Goal: Transaction & Acquisition: Purchase product/service

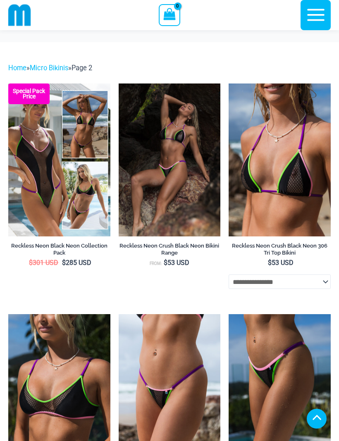
scroll to position [463, 0]
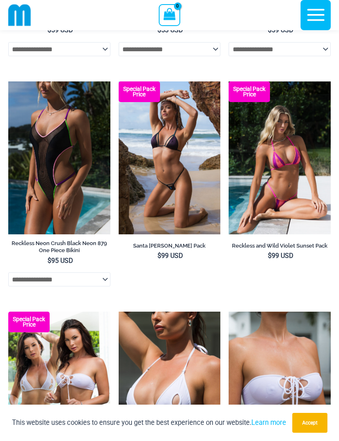
click at [229, 81] on img at bounding box center [229, 81] width 0 height 0
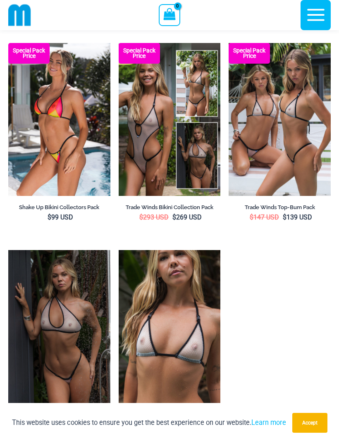
scroll to position [1194, 0]
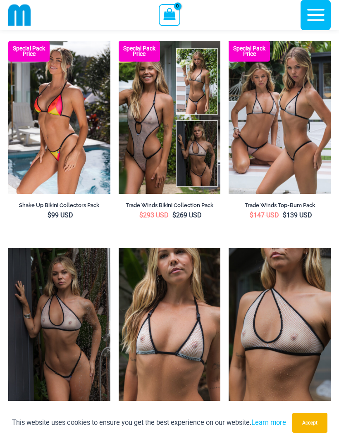
click at [8, 41] on img at bounding box center [8, 41] width 0 height 0
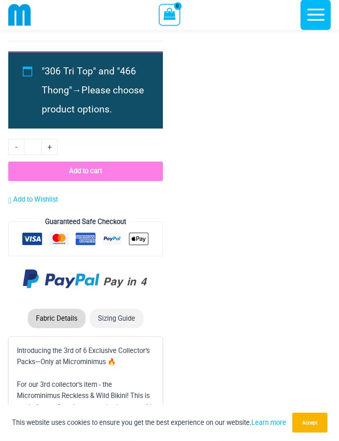
scroll to position [1821, 0]
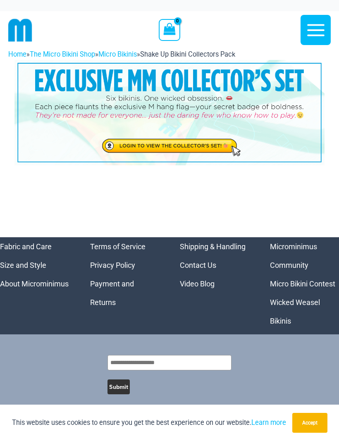
click at [222, 147] on img at bounding box center [169, 112] width 310 height 105
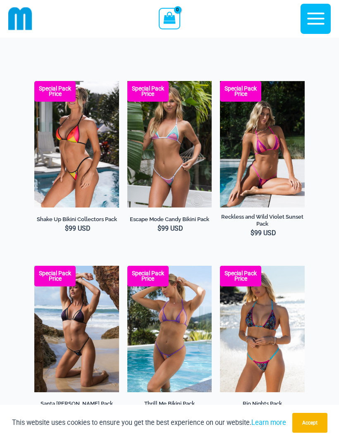
click at [34, 81] on img at bounding box center [34, 81] width 0 height 0
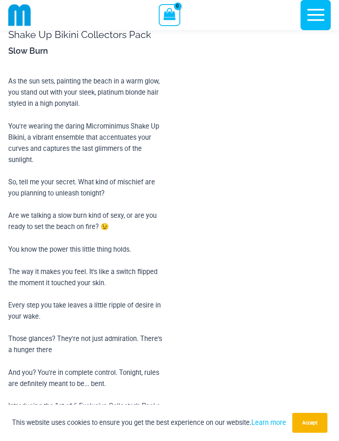
scroll to position [421, 0]
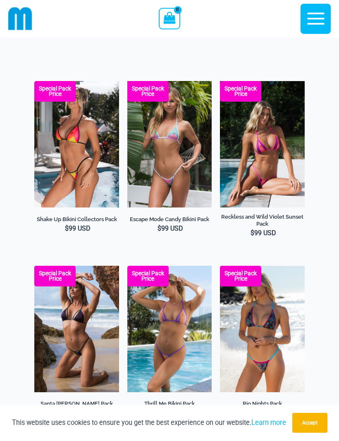
click at [22, 20] on img at bounding box center [20, 19] width 24 height 24
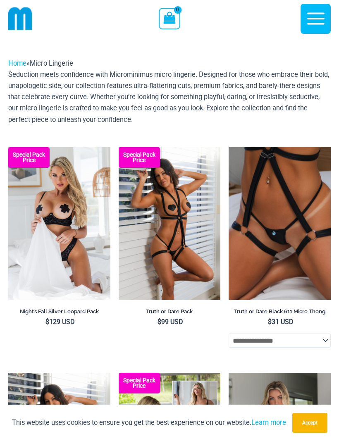
click at [8, 147] on img at bounding box center [8, 147] width 0 height 0
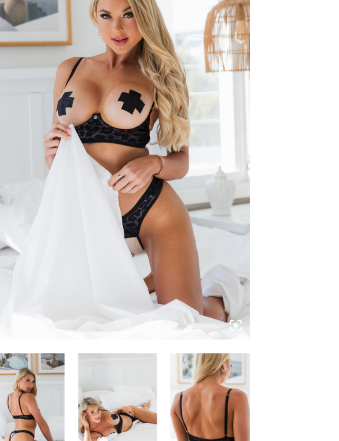
click at [88, 95] on img at bounding box center [88, 132] width 161 height 242
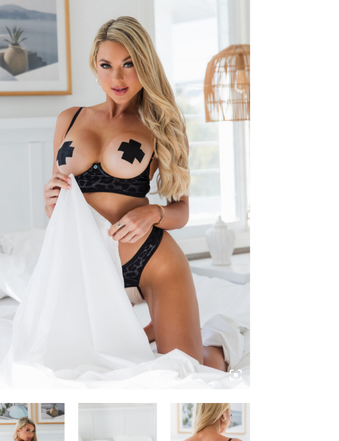
click at [129, 110] on img at bounding box center [88, 162] width 161 height 242
click at [144, 106] on img at bounding box center [88, 162] width 161 height 242
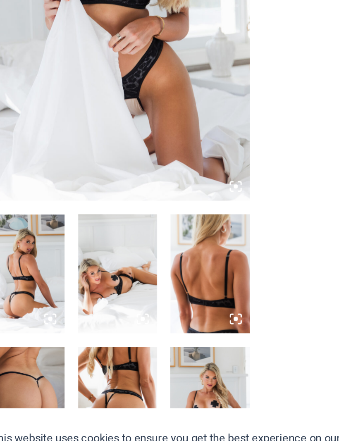
scroll to position [5, 0]
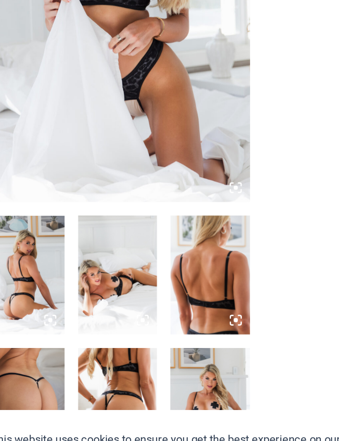
click at [25, 287] on img at bounding box center [32, 323] width 48 height 72
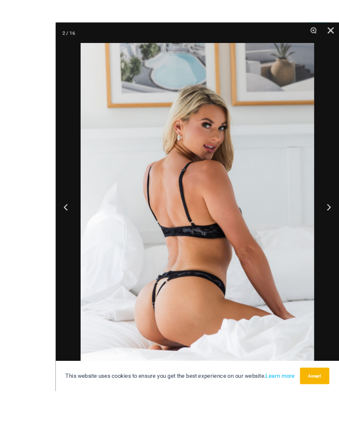
scroll to position [11, 0]
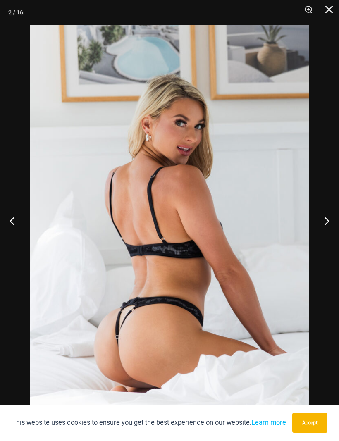
click at [327, 232] on button "Next" at bounding box center [323, 220] width 31 height 41
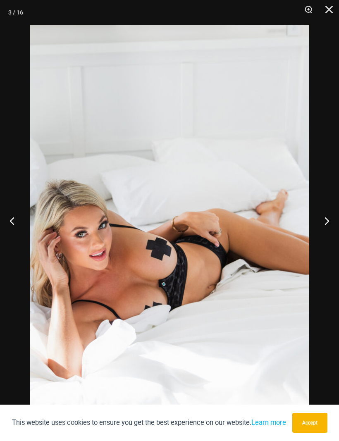
click at [326, 234] on button "Next" at bounding box center [323, 220] width 31 height 41
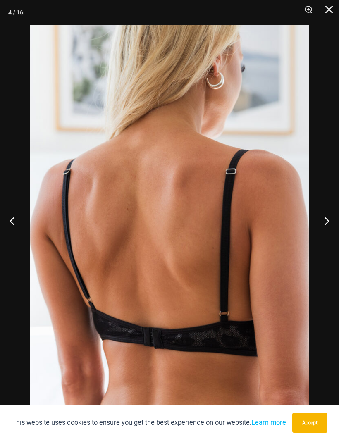
click at [324, 235] on button "Next" at bounding box center [323, 220] width 31 height 41
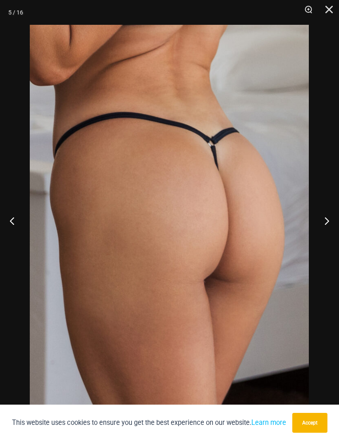
click at [325, 234] on button "Next" at bounding box center [323, 220] width 31 height 41
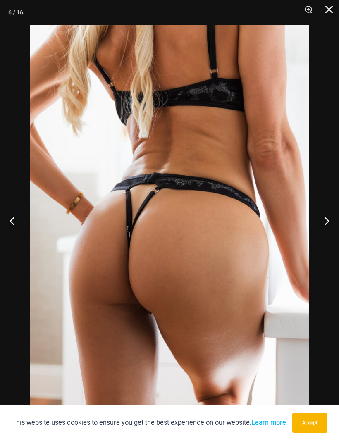
click at [326, 229] on button "Next" at bounding box center [323, 220] width 31 height 41
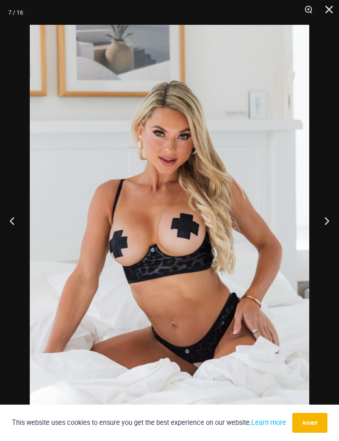
click at [323, 237] on button "Next" at bounding box center [323, 220] width 31 height 41
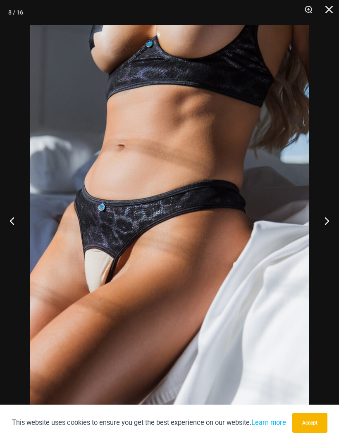
click at [325, 231] on button "Next" at bounding box center [323, 220] width 31 height 41
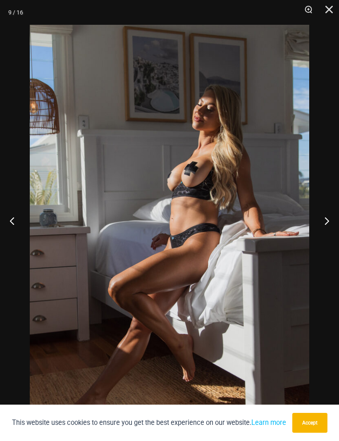
click at [324, 234] on button "Next" at bounding box center [323, 220] width 31 height 41
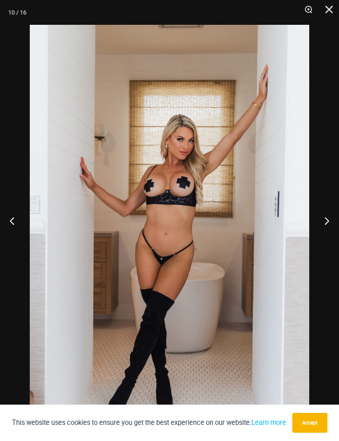
click at [323, 237] on button "Next" at bounding box center [323, 220] width 31 height 41
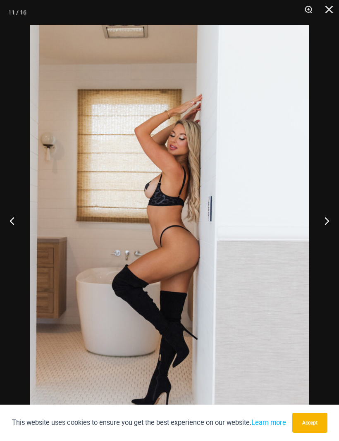
click at [322, 238] on button "Next" at bounding box center [323, 220] width 31 height 41
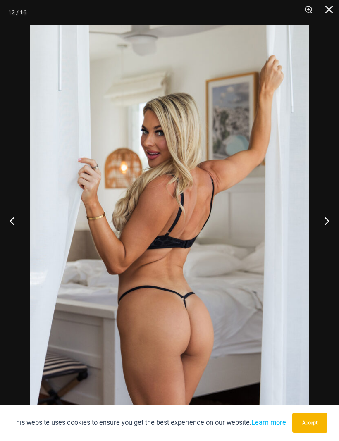
click at [321, 238] on button "Next" at bounding box center [323, 220] width 31 height 41
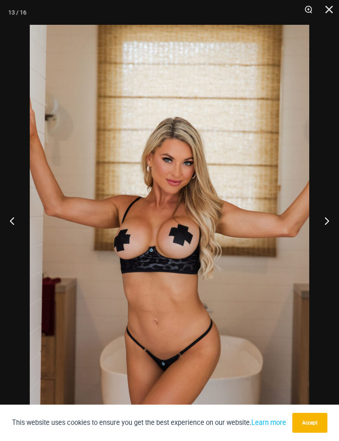
click at [323, 237] on button "Next" at bounding box center [323, 220] width 31 height 41
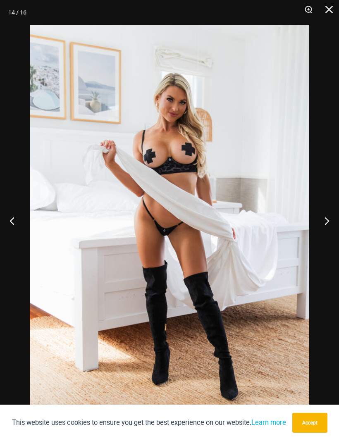
click at [322, 237] on button "Next" at bounding box center [323, 220] width 31 height 41
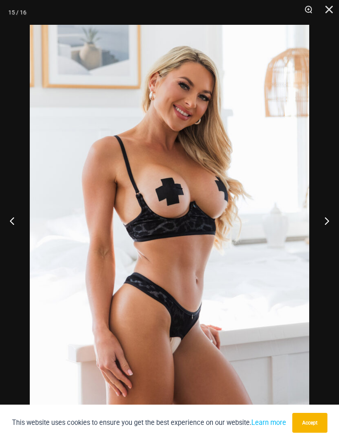
click at [320, 239] on button "Next" at bounding box center [323, 220] width 31 height 41
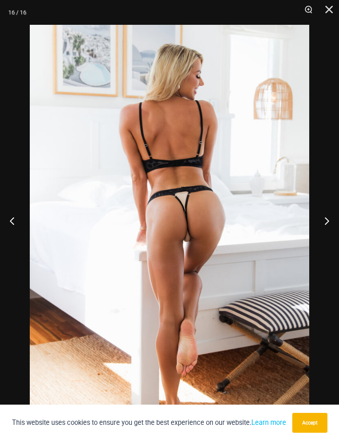
click at [323, 237] on button "Next" at bounding box center [323, 220] width 31 height 41
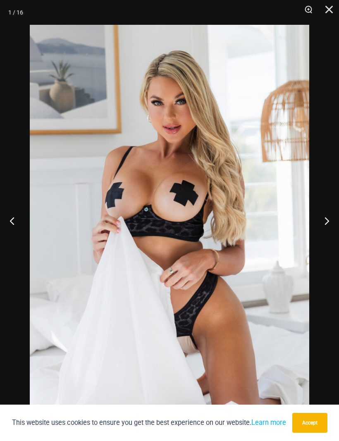
click at [322, 240] on button "Next" at bounding box center [323, 220] width 31 height 41
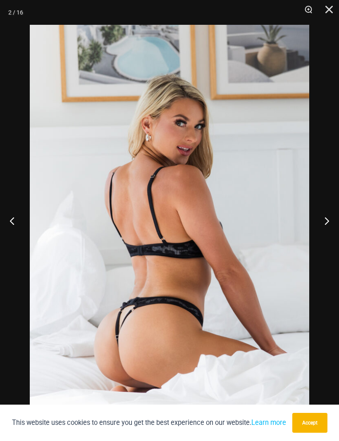
click at [320, 241] on button "Next" at bounding box center [323, 220] width 31 height 41
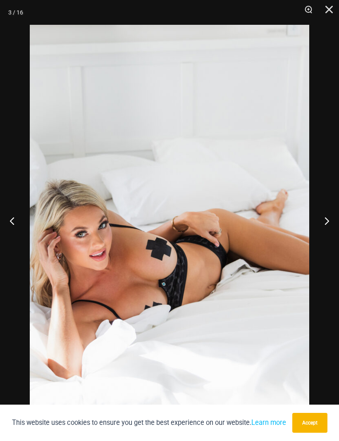
click at [333, 9] on button "Close" at bounding box center [326, 12] width 21 height 25
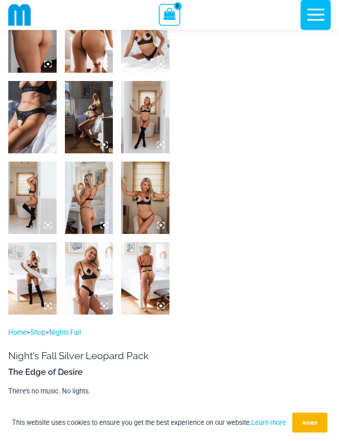
scroll to position [432, 0]
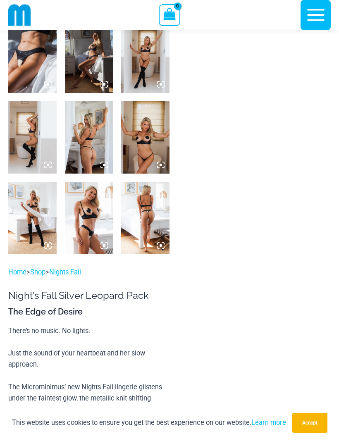
click at [157, 145] on img at bounding box center [145, 137] width 48 height 72
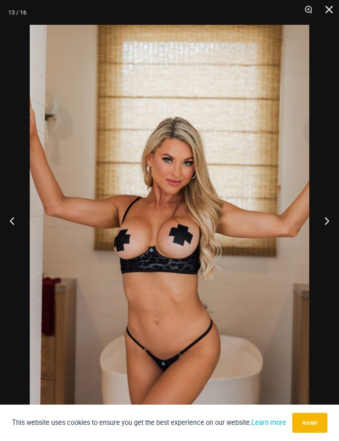
click at [327, 234] on button "Next" at bounding box center [323, 220] width 31 height 41
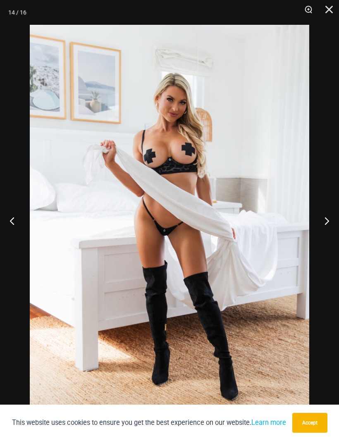
click at [327, 237] on button "Next" at bounding box center [323, 220] width 31 height 41
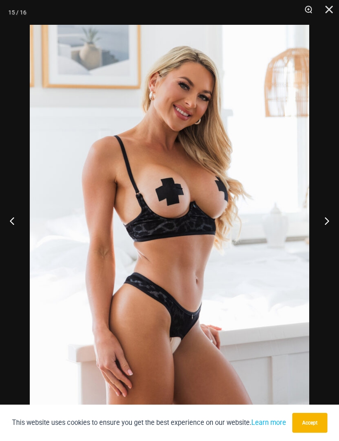
click at [325, 240] on button "Next" at bounding box center [323, 220] width 31 height 41
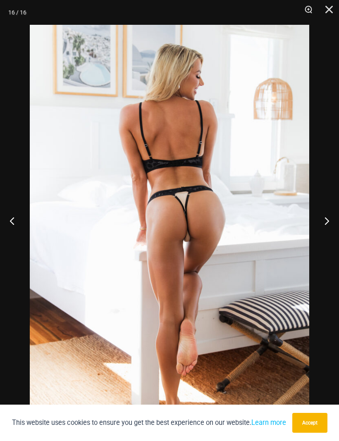
click at [325, 239] on button "Next" at bounding box center [323, 220] width 31 height 41
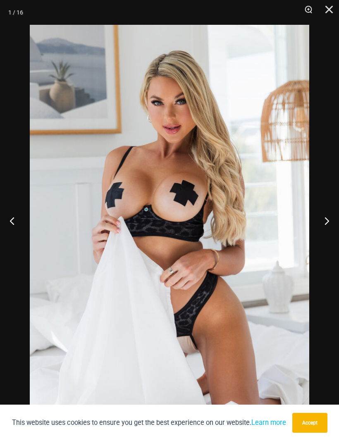
click at [325, 239] on button "Next" at bounding box center [323, 220] width 31 height 41
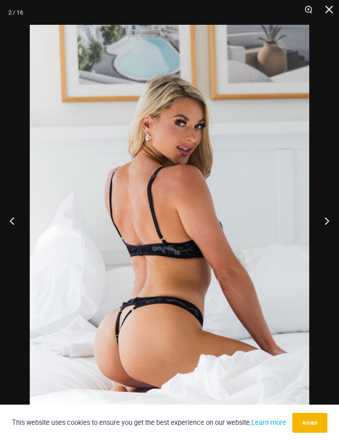
click at [324, 240] on button "Next" at bounding box center [323, 220] width 31 height 41
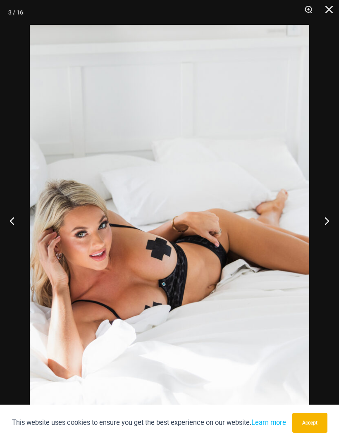
click at [330, 13] on button "Close" at bounding box center [326, 12] width 21 height 25
